Goal: Task Accomplishment & Management: Complete application form

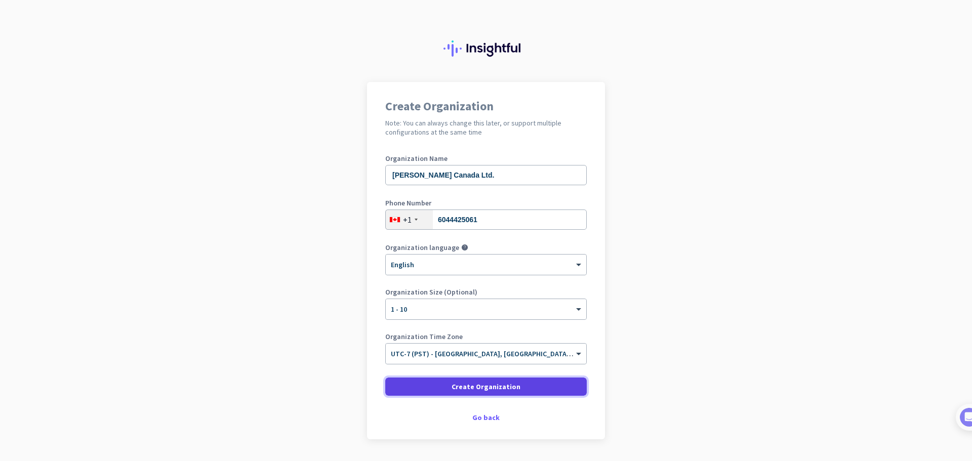
click at [502, 384] on span "Create Organization" at bounding box center [486, 387] width 69 height 10
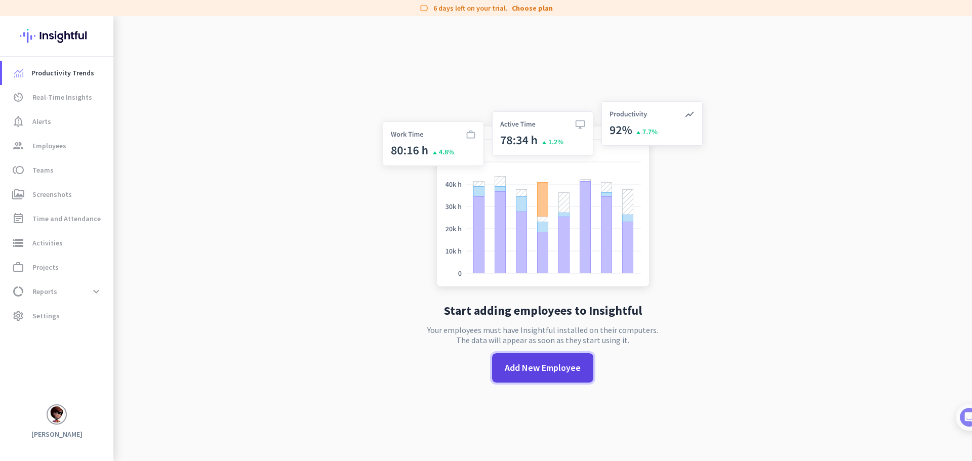
click at [547, 373] on span "Add New Employee" at bounding box center [543, 367] width 76 height 13
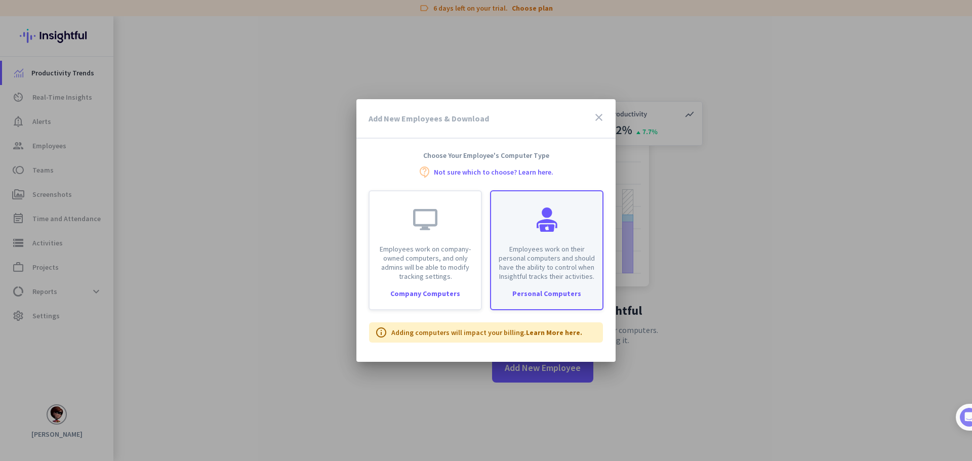
click at [553, 243] on div "Employees work on their personal computers and should have the ability to contr…" at bounding box center [546, 236] width 111 height 90
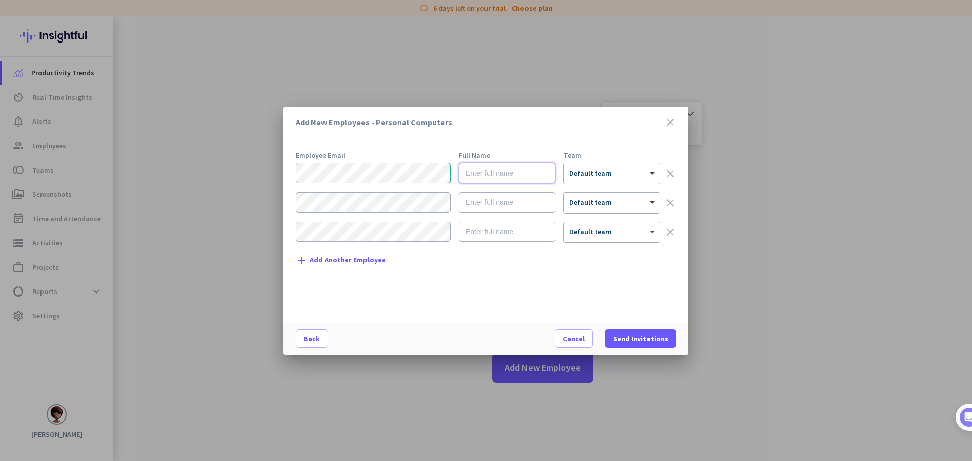
click at [519, 173] on input "text" at bounding box center [507, 173] width 97 height 20
click at [527, 172] on input "text" at bounding box center [507, 173] width 97 height 20
paste input "Mark Almirol"
type input "Mark Almirol"
click at [621, 299] on div "Employee Email Full Name Team Mark Almirol × Default team clear × Default team …" at bounding box center [490, 232] width 389 height 160
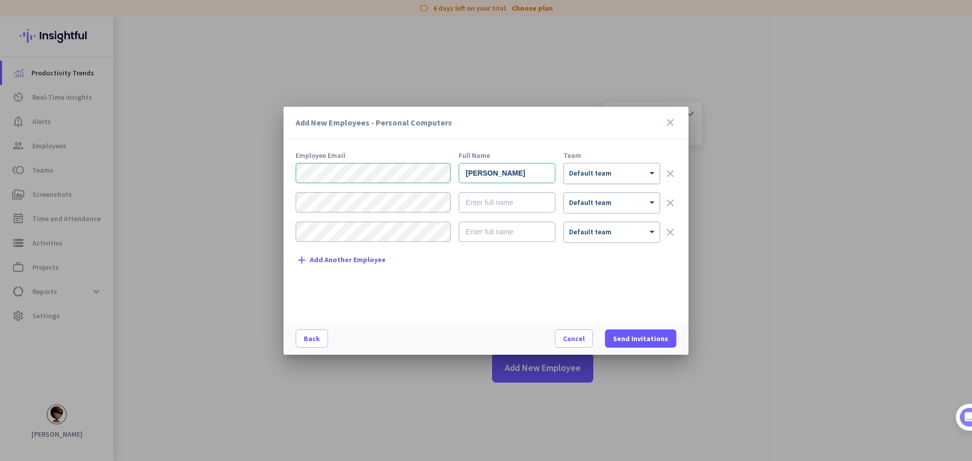
click at [646, 172] on div at bounding box center [612, 170] width 96 height 9
click at [637, 339] on span "Send Invitations" at bounding box center [640, 339] width 55 height 10
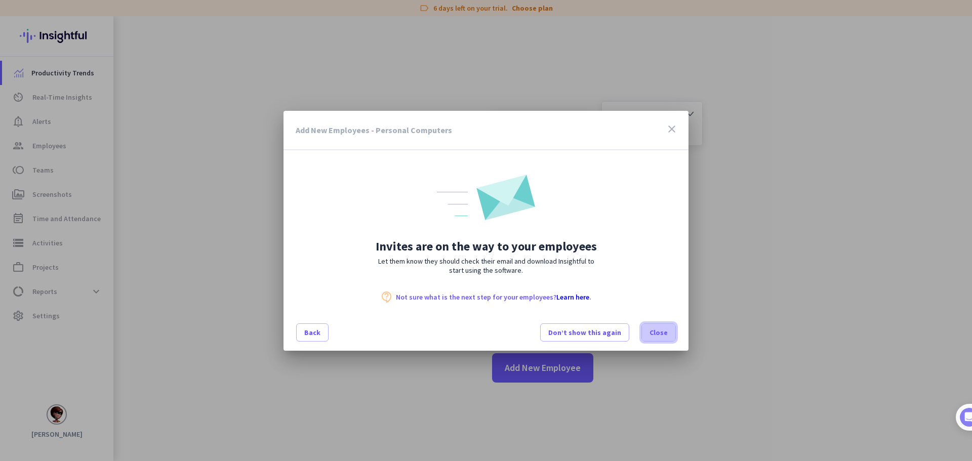
click at [656, 338] on span at bounding box center [658, 332] width 33 height 24
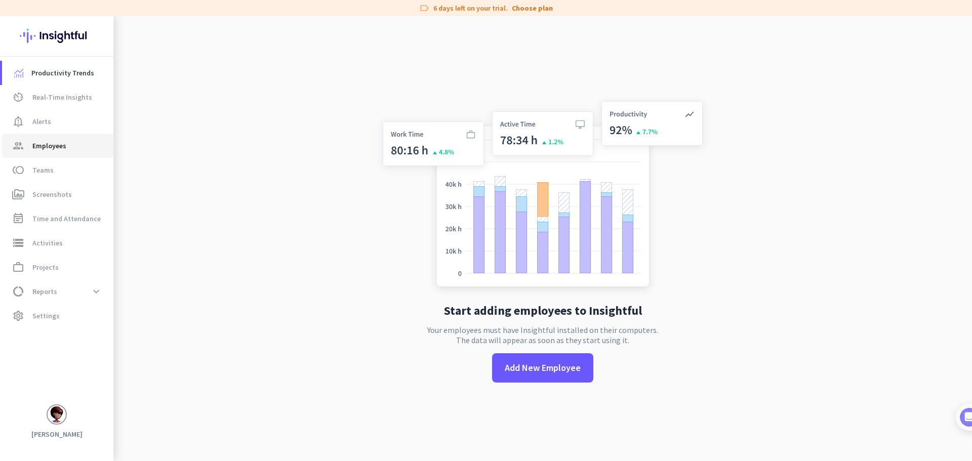
click at [58, 145] on span "Employees" at bounding box center [49, 146] width 34 height 12
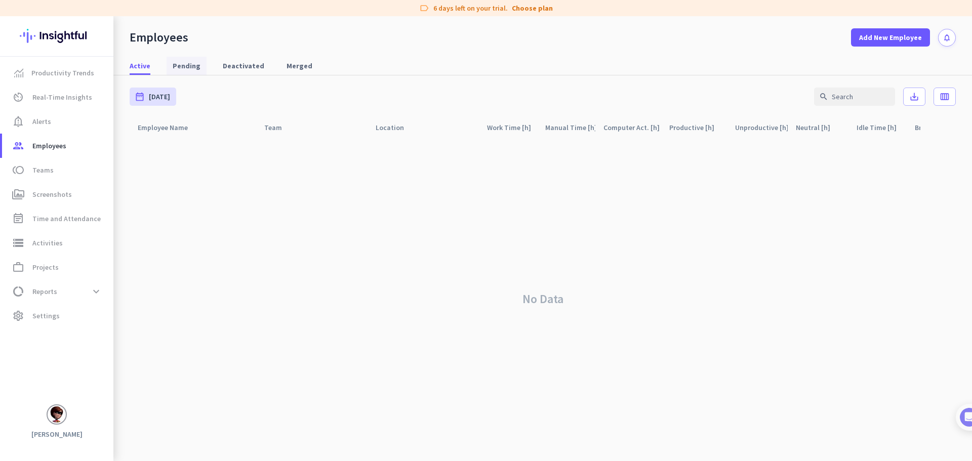
click at [187, 68] on span "Pending" at bounding box center [187, 66] width 28 height 10
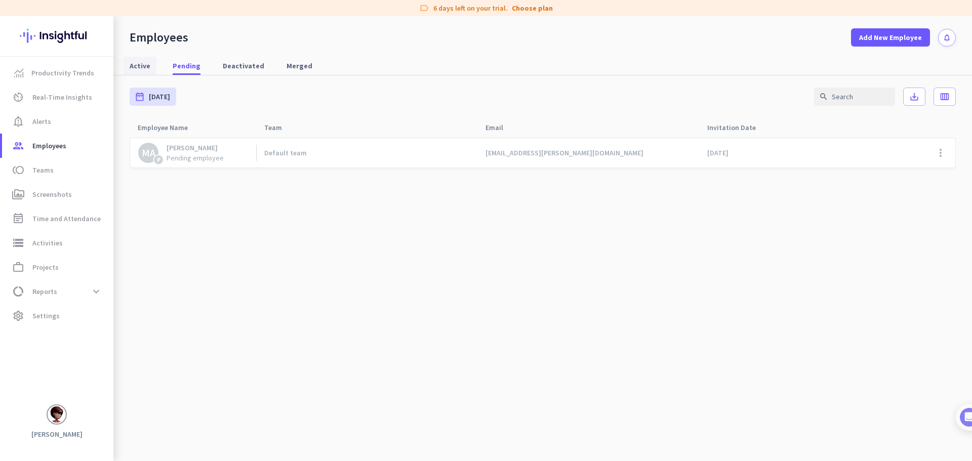
click at [146, 69] on span "Active" at bounding box center [140, 66] width 21 height 10
